Goal: Register for event/course

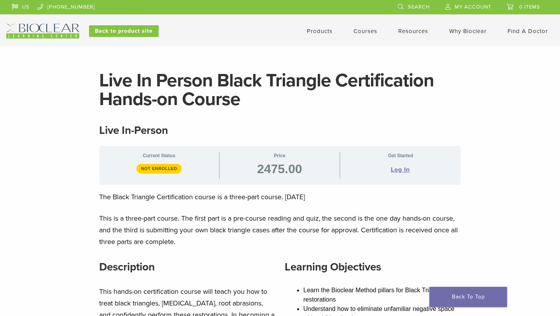
click at [364, 33] on link "Courses" at bounding box center [366, 31] width 24 height 7
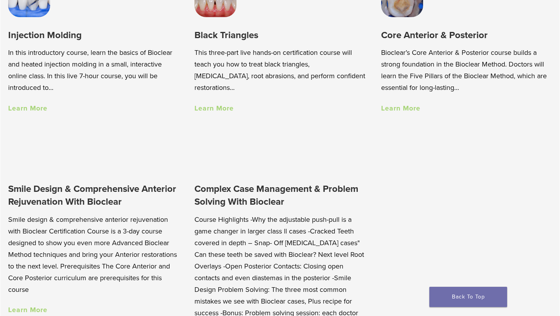
scroll to position [597, 0]
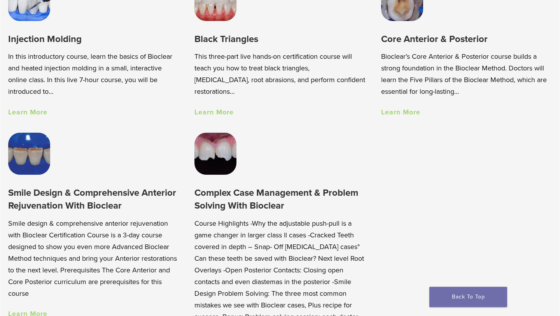
click at [213, 114] on link "Learn More" at bounding box center [214, 112] width 39 height 9
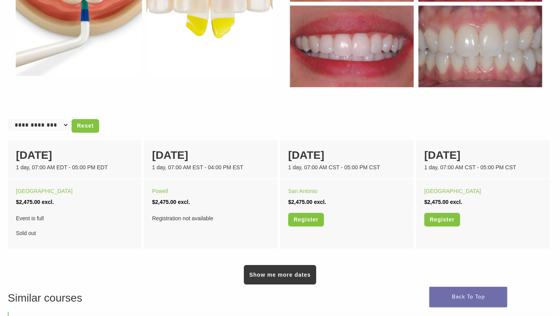
scroll to position [421, 0]
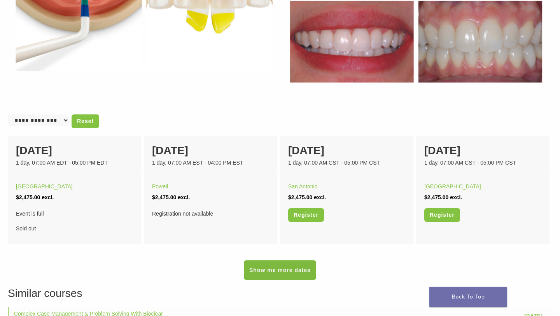
click at [295, 267] on link "Show me more dates" at bounding box center [280, 269] width 72 height 19
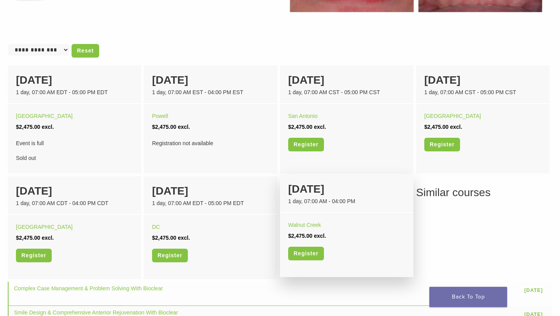
scroll to position [497, 0]
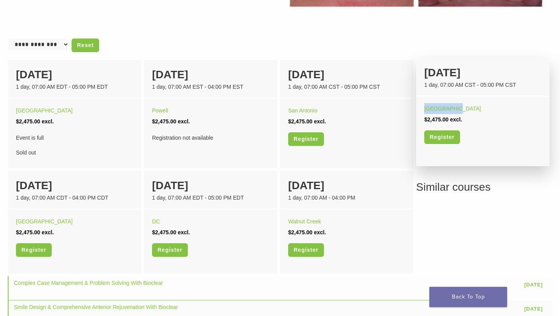
drag, startPoint x: 463, startPoint y: 110, endPoint x: 418, endPoint y: 110, distance: 44.4
click at [418, 110] on div "Minneapolis $2,475.00 excl. Register" at bounding box center [483, 127] width 134 height 60
copy link "Minneapolis"
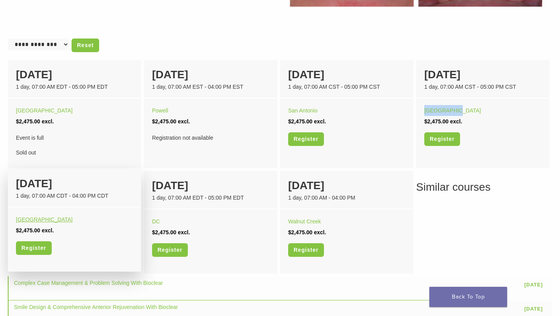
click at [42, 219] on link "Orange Beach" at bounding box center [44, 219] width 57 height 6
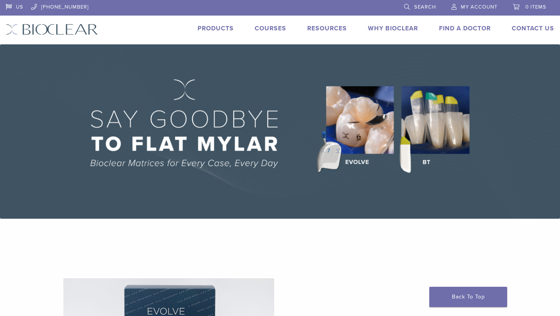
click at [266, 26] on link "Courses" at bounding box center [271, 29] width 32 height 8
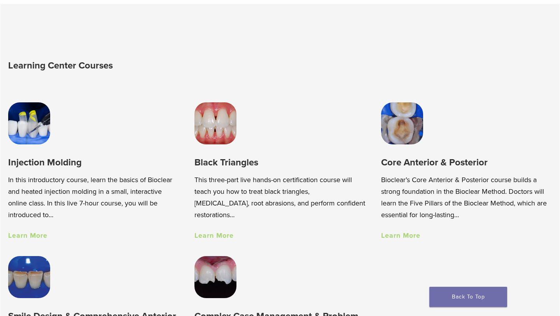
scroll to position [475, 0]
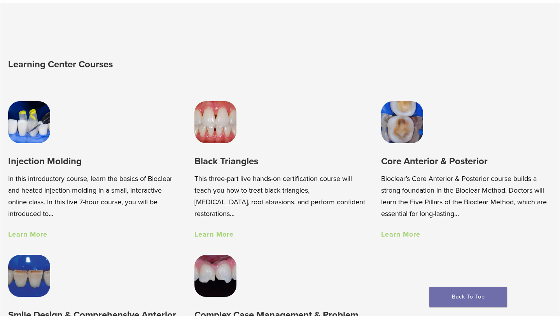
click at [220, 237] on link "Learn More" at bounding box center [214, 234] width 39 height 9
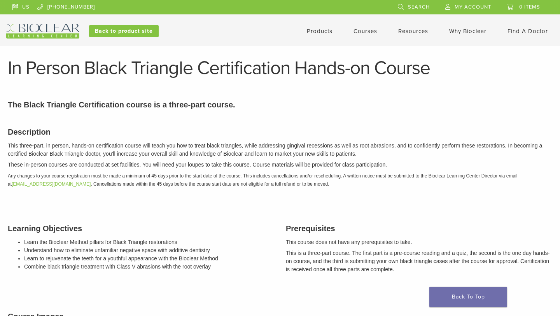
scroll to position [508, 0]
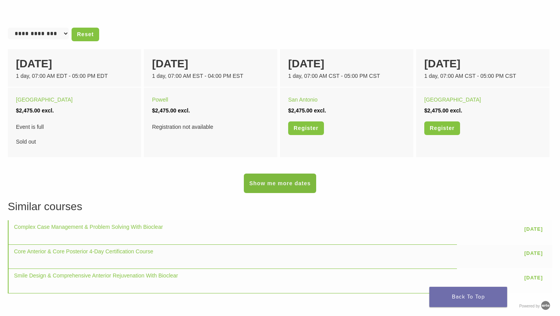
click at [286, 184] on link "Show me more dates" at bounding box center [280, 183] width 72 height 19
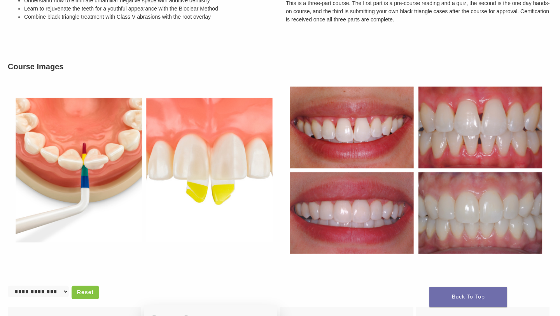
scroll to position [0, 0]
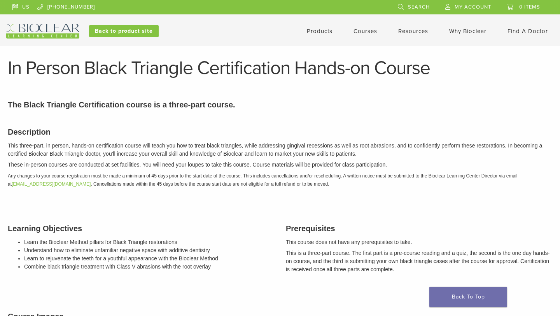
click at [365, 31] on link "Courses" at bounding box center [366, 31] width 24 height 7
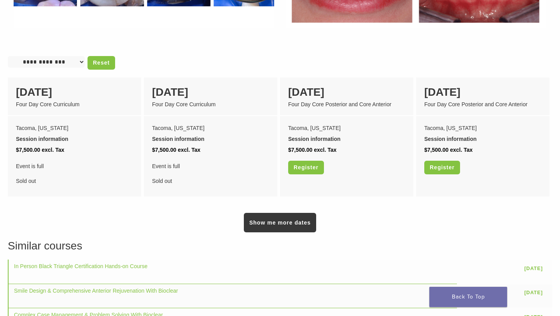
scroll to position [627, 0]
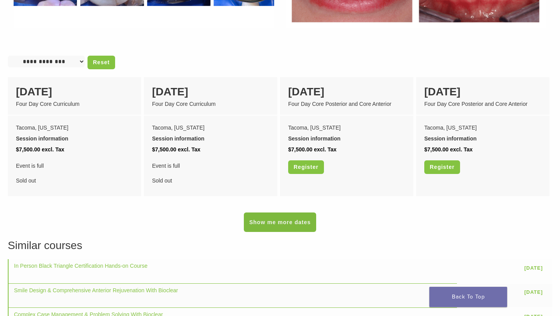
click at [291, 221] on link "Show me more dates" at bounding box center [280, 222] width 72 height 19
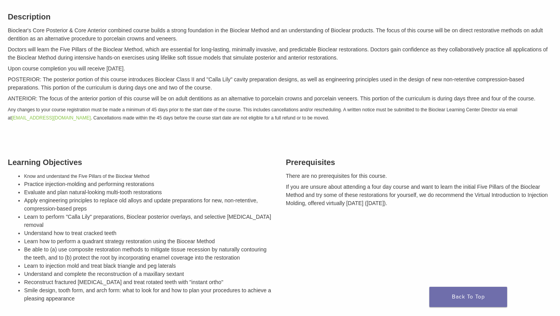
scroll to position [0, 0]
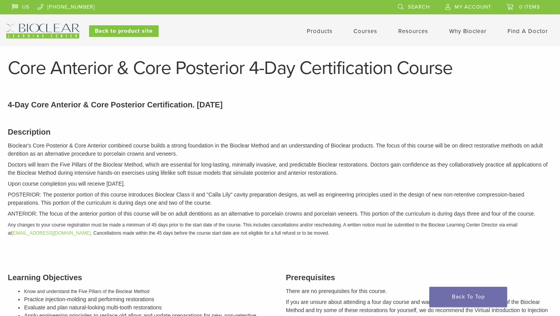
click at [315, 29] on link "Products" at bounding box center [320, 31] width 26 height 7
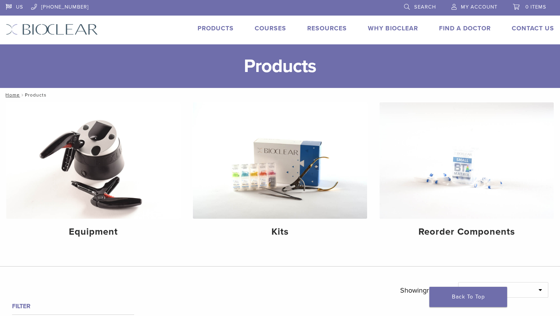
scroll to position [477, 0]
